Goal: Transaction & Acquisition: Purchase product/service

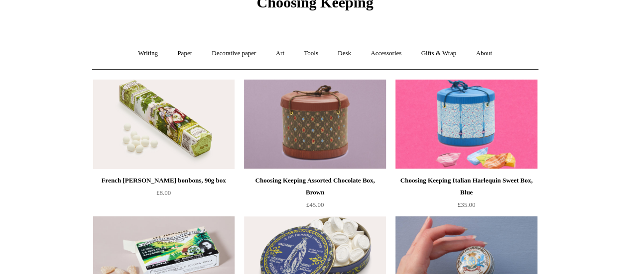
scroll to position [50, 0]
click at [438, 56] on link "Gifts & Wrap +" at bounding box center [438, 53] width 53 height 26
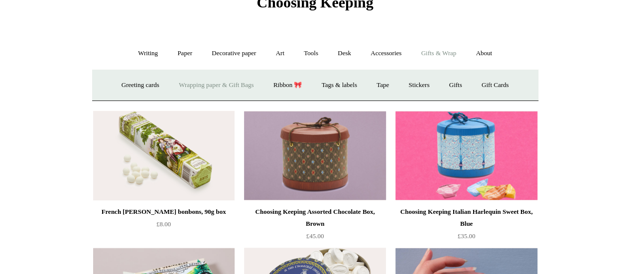
click at [205, 86] on link "Wrapping paper & Gift Bags" at bounding box center [216, 85] width 93 height 26
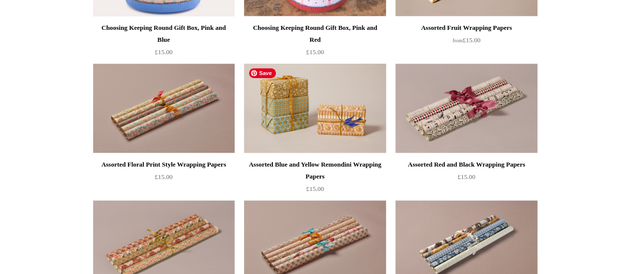
scroll to position [498, 0]
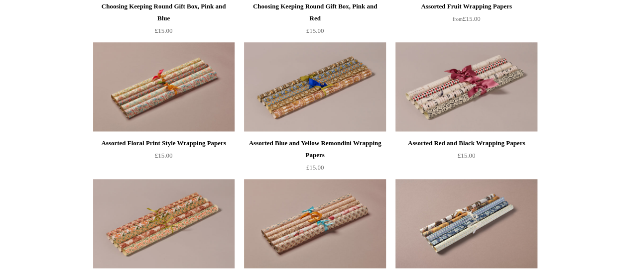
click at [290, 142] on div "Assorted Blue and Yellow Remondini Wrapping Papers" at bounding box center [315, 149] width 136 height 24
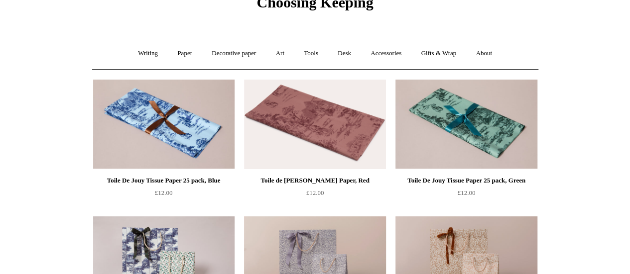
scroll to position [0, 0]
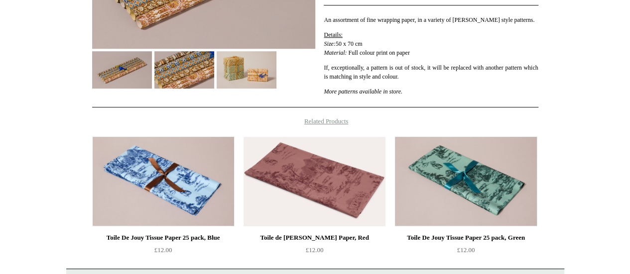
scroll to position [95, 0]
